Goal: Information Seeking & Learning: Learn about a topic

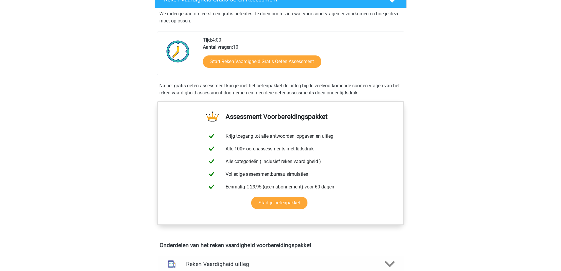
scroll to position [59, 0]
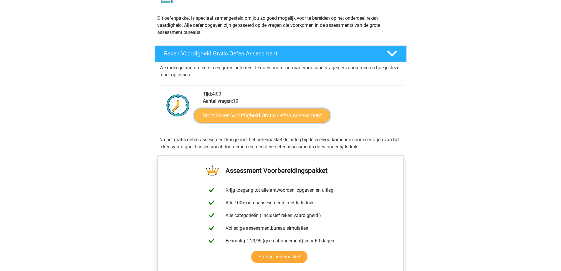
click at [266, 119] on link "Start Reken Vaardigheid Gratis Oefen Assessment" at bounding box center [262, 115] width 136 height 14
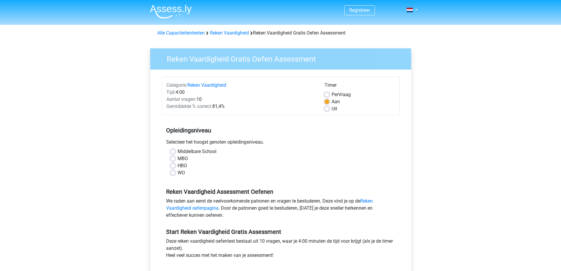
click at [182, 153] on label "Middelbare School" at bounding box center [197, 151] width 39 height 7
click at [175, 153] on input "Middelbare School" at bounding box center [173, 151] width 5 height 6
radio input "true"
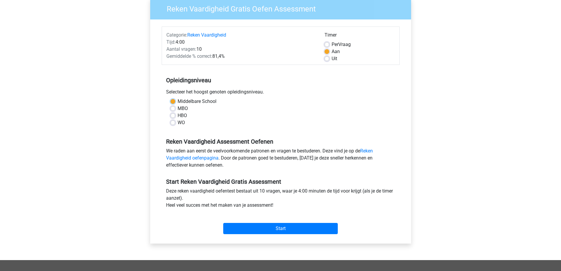
scroll to position [118, 0]
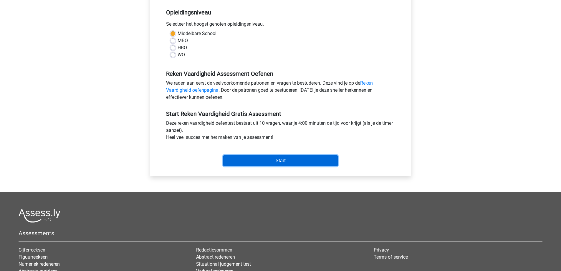
click at [253, 162] on input "Start" at bounding box center [280, 160] width 115 height 11
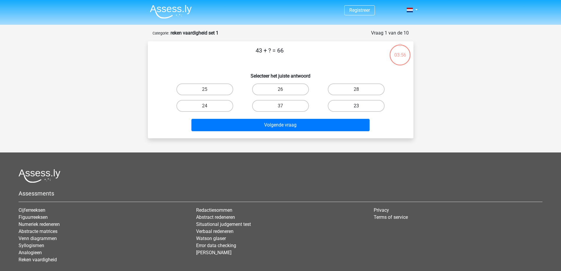
click at [345, 108] on label "23" at bounding box center [356, 106] width 57 height 12
click at [356, 108] on input "23" at bounding box center [358, 108] width 4 height 4
radio input "true"
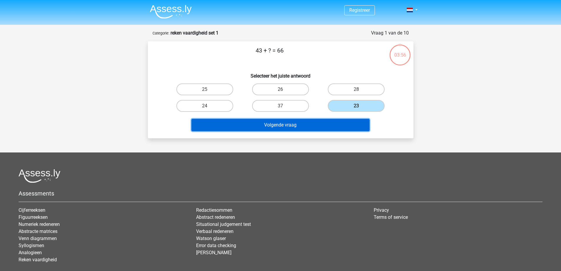
click at [322, 124] on button "Volgende vraag" at bounding box center [280, 125] width 178 height 12
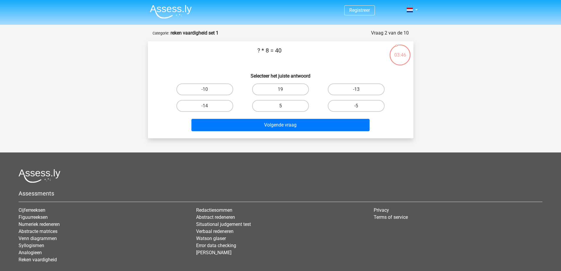
click at [273, 107] on label "5" at bounding box center [280, 106] width 57 height 12
click at [280, 107] on input "5" at bounding box center [282, 108] width 4 height 4
radio input "true"
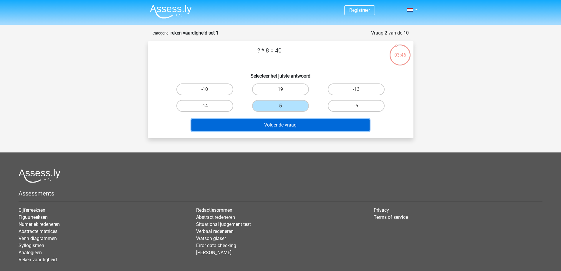
click at [279, 124] on button "Volgende vraag" at bounding box center [280, 125] width 178 height 12
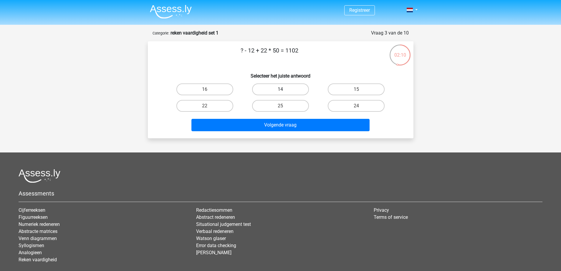
click at [270, 83] on label "14" at bounding box center [280, 89] width 57 height 12
click at [280, 89] on input "14" at bounding box center [282, 91] width 4 height 4
radio input "true"
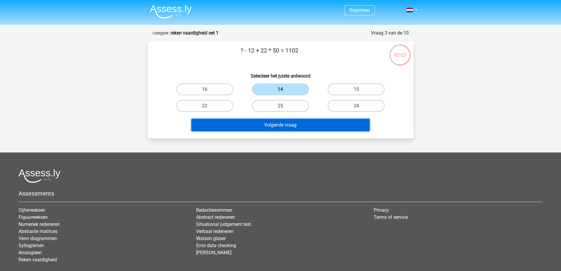
click at [296, 127] on button "Volgende vraag" at bounding box center [280, 125] width 178 height 12
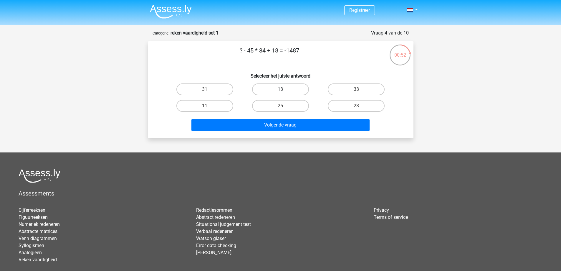
click at [269, 87] on label "13" at bounding box center [280, 89] width 57 height 12
click at [280, 89] on input "13" at bounding box center [282, 91] width 4 height 4
radio input "true"
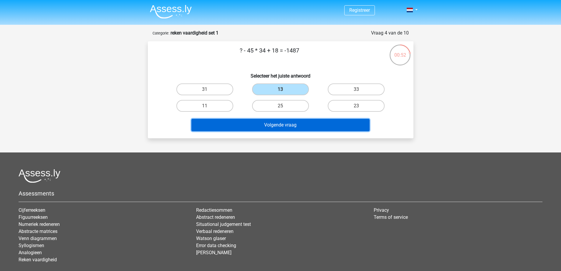
click at [291, 128] on button "Volgende vraag" at bounding box center [280, 125] width 178 height 12
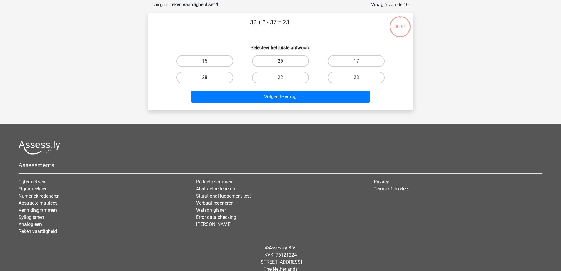
scroll to position [29, 0]
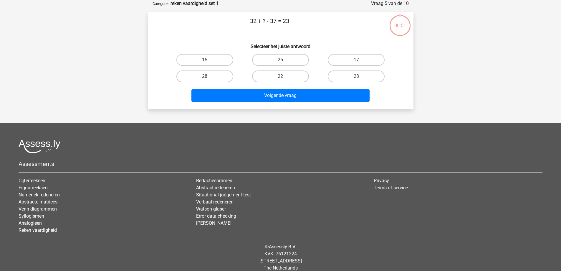
click at [295, 79] on label "22" at bounding box center [280, 76] width 57 height 12
click at [284, 79] on input "22" at bounding box center [282, 78] width 4 height 4
radio input "true"
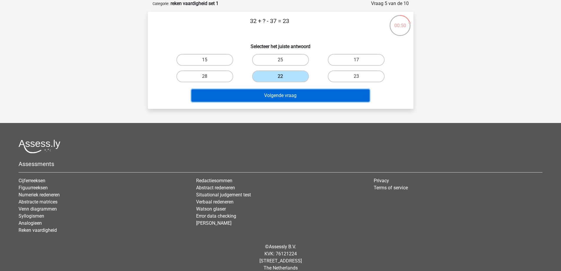
click at [302, 97] on button "Volgende vraag" at bounding box center [280, 95] width 178 height 12
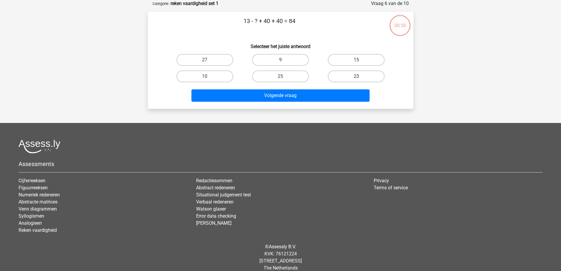
drag, startPoint x: 348, startPoint y: 72, endPoint x: 347, endPoint y: 77, distance: 4.9
click at [349, 73] on label "23" at bounding box center [356, 76] width 57 height 12
click at [356, 76] on input "23" at bounding box center [358, 78] width 4 height 4
radio input "true"
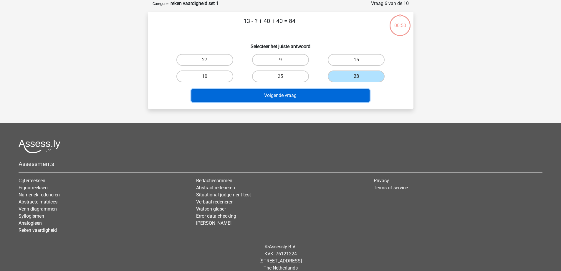
click at [336, 91] on button "Volgende vraag" at bounding box center [280, 95] width 178 height 12
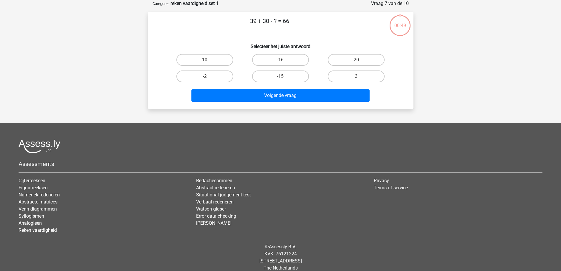
click at [336, 93] on button "Volgende vraag" at bounding box center [280, 95] width 178 height 12
click at [231, 38] on div "39 + 30 - ? = 66 Selecteer het juiste antwoord 10 -16 20 -2" at bounding box center [280, 59] width 261 height 87
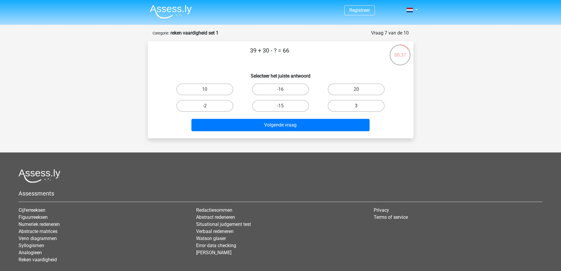
click at [339, 104] on label "3" at bounding box center [356, 106] width 57 height 12
click at [356, 106] on input "3" at bounding box center [358, 108] width 4 height 4
radio input "true"
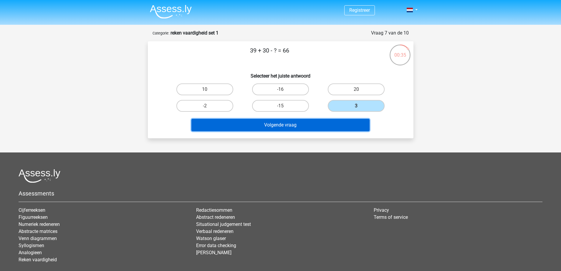
click at [325, 123] on button "Volgende vraag" at bounding box center [280, 125] width 178 height 12
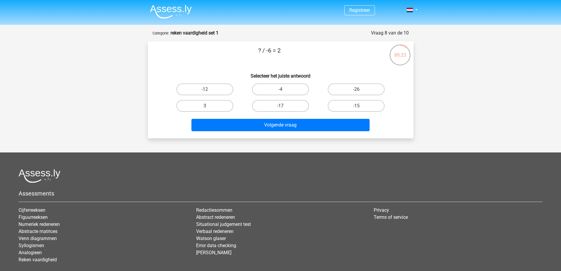
click at [208, 107] on input "3" at bounding box center [207, 108] width 4 height 4
radio input "true"
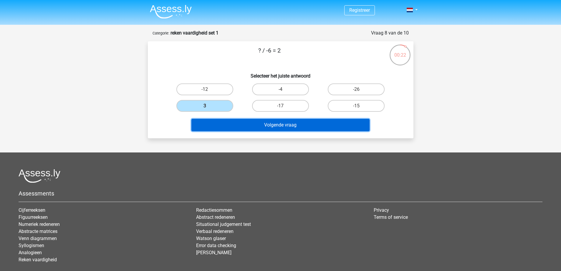
click at [274, 127] on button "Volgende vraag" at bounding box center [280, 125] width 178 height 12
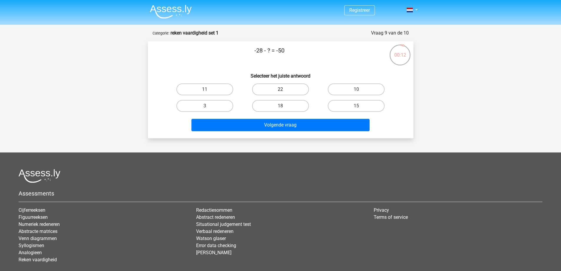
click at [286, 92] on label "22" at bounding box center [280, 89] width 57 height 12
click at [284, 92] on input "22" at bounding box center [282, 91] width 4 height 4
radio input "true"
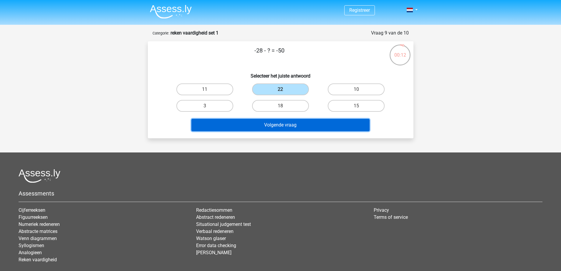
click at [300, 124] on button "Volgende vraag" at bounding box center [280, 125] width 178 height 12
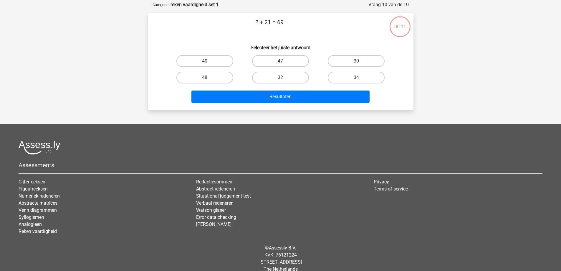
scroll to position [29, 0]
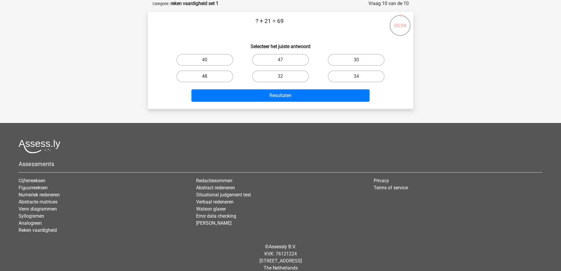
click at [211, 76] on label "48" at bounding box center [204, 76] width 57 height 12
click at [209, 76] on input "48" at bounding box center [207, 78] width 4 height 4
radio input "true"
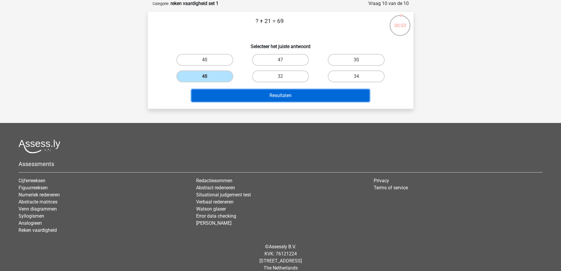
click at [264, 92] on button "Resultaten" at bounding box center [280, 95] width 178 height 12
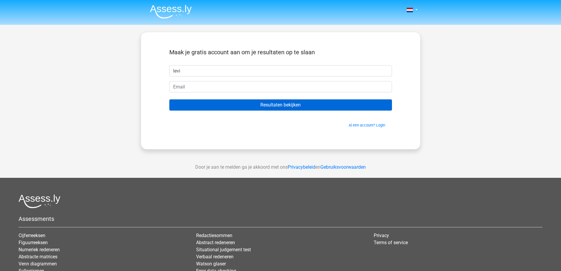
type input "levi"
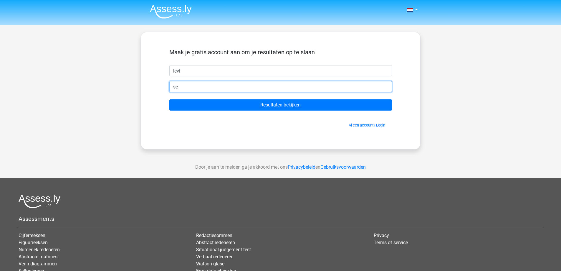
type input "seniorfenne@gmail.com"
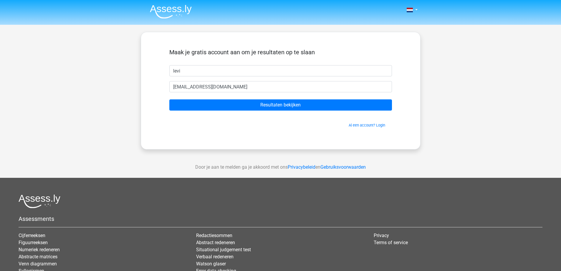
click at [274, 112] on form "Maak je gratis account aan om je resultaten op te slaan levi seniorfenne@gmail.…" at bounding box center [280, 88] width 223 height 79
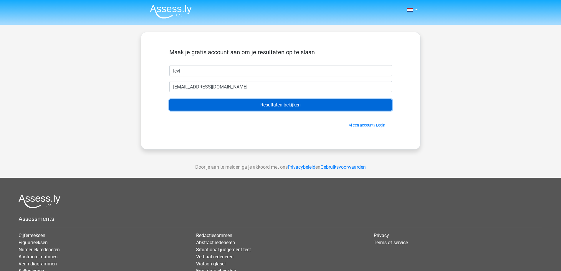
click at [274, 105] on input "Resultaten bekijken" at bounding box center [280, 104] width 223 height 11
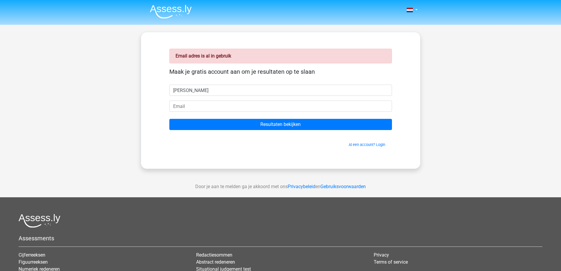
type input "[PERSON_NAME]"
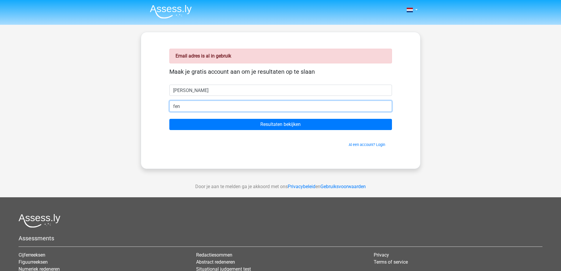
type input "[EMAIL_ADDRESS][DOMAIN_NAME]"
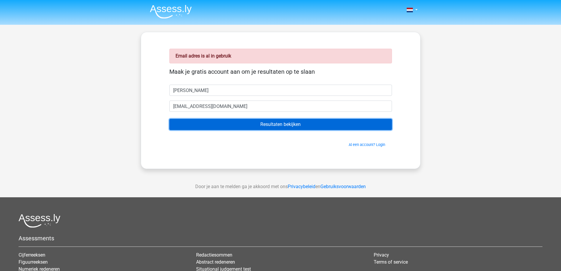
click at [243, 122] on input "Resultaten bekijken" at bounding box center [280, 124] width 223 height 11
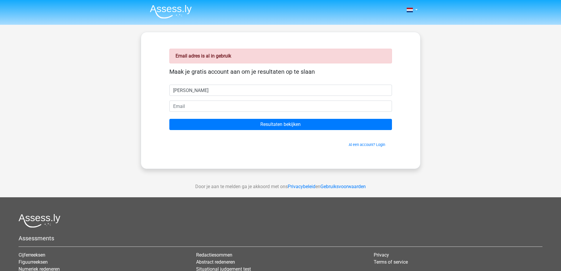
type input "[PERSON_NAME]"
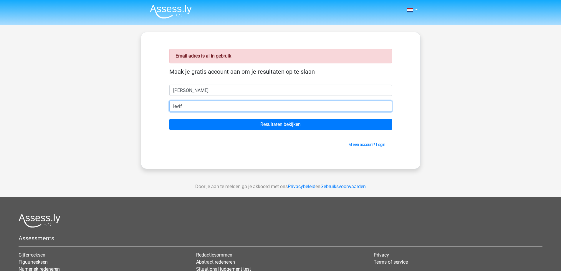
type input "[EMAIL_ADDRESS][DOMAIN_NAME]"
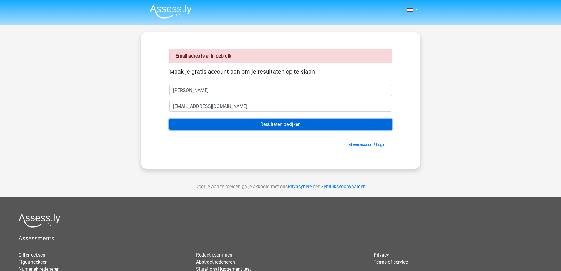
click at [250, 123] on input "Resultaten bekijken" at bounding box center [280, 124] width 223 height 11
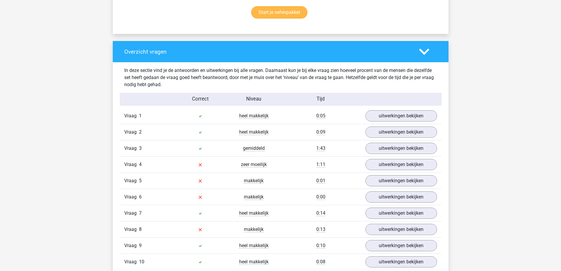
scroll to position [412, 0]
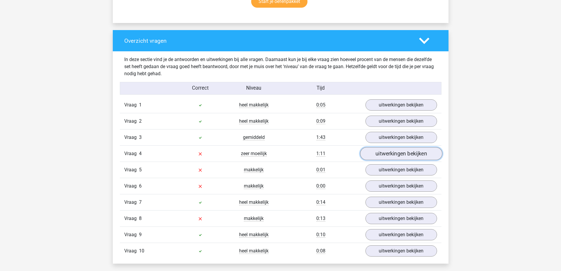
click at [387, 155] on link "uitwerkingen bekijken" at bounding box center [401, 153] width 82 height 13
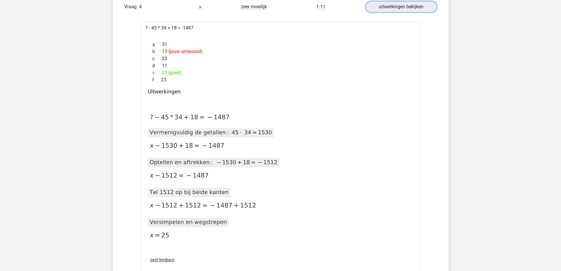
scroll to position [560, 0]
